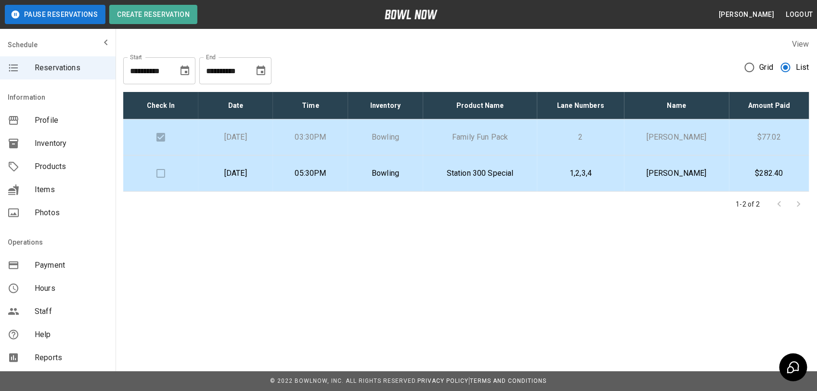
click at [415, 178] on p "Bowling" at bounding box center [386, 173] width 60 height 12
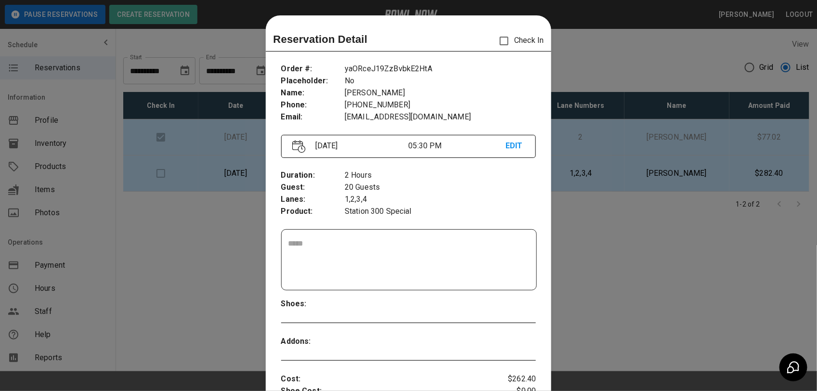
scroll to position [15, 0]
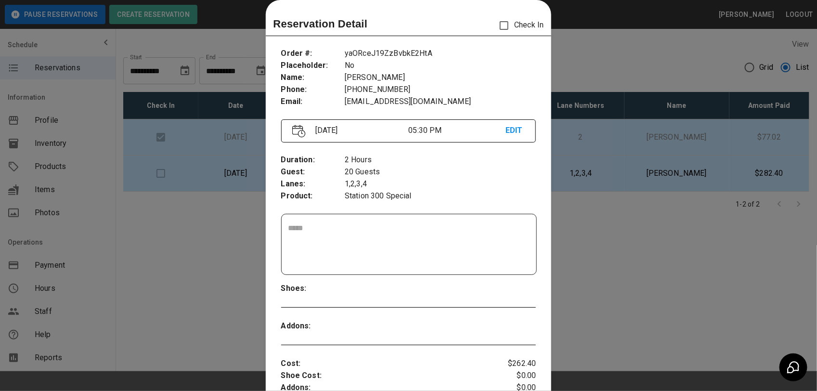
click at [652, 348] on div at bounding box center [408, 195] width 817 height 391
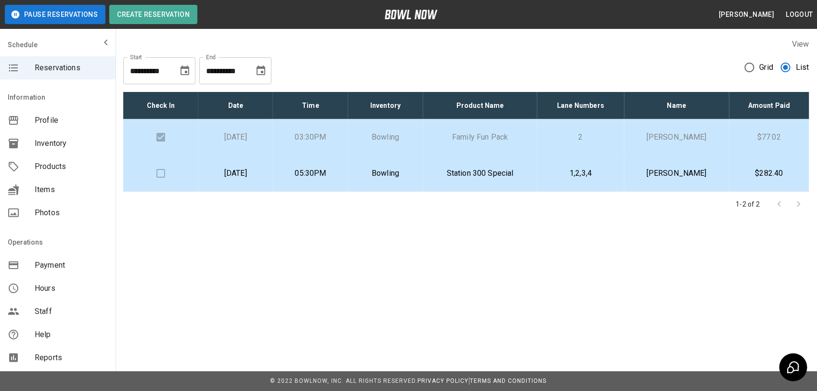
click at [691, 178] on p "[PERSON_NAME]" at bounding box center [677, 173] width 90 height 12
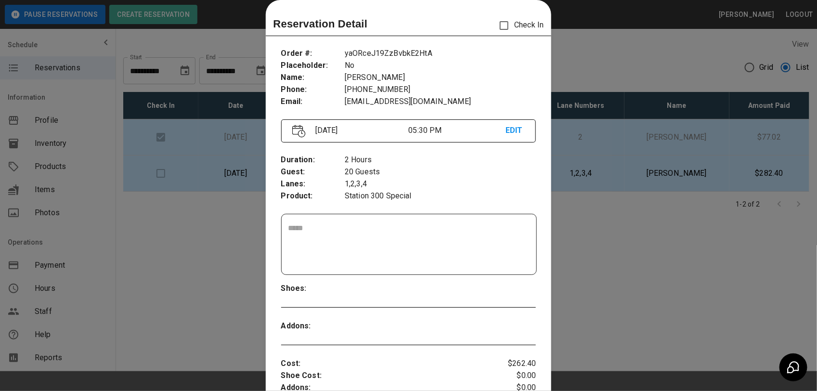
click at [622, 229] on div at bounding box center [408, 195] width 817 height 391
